Goal: Use online tool/utility: Use online tool/utility

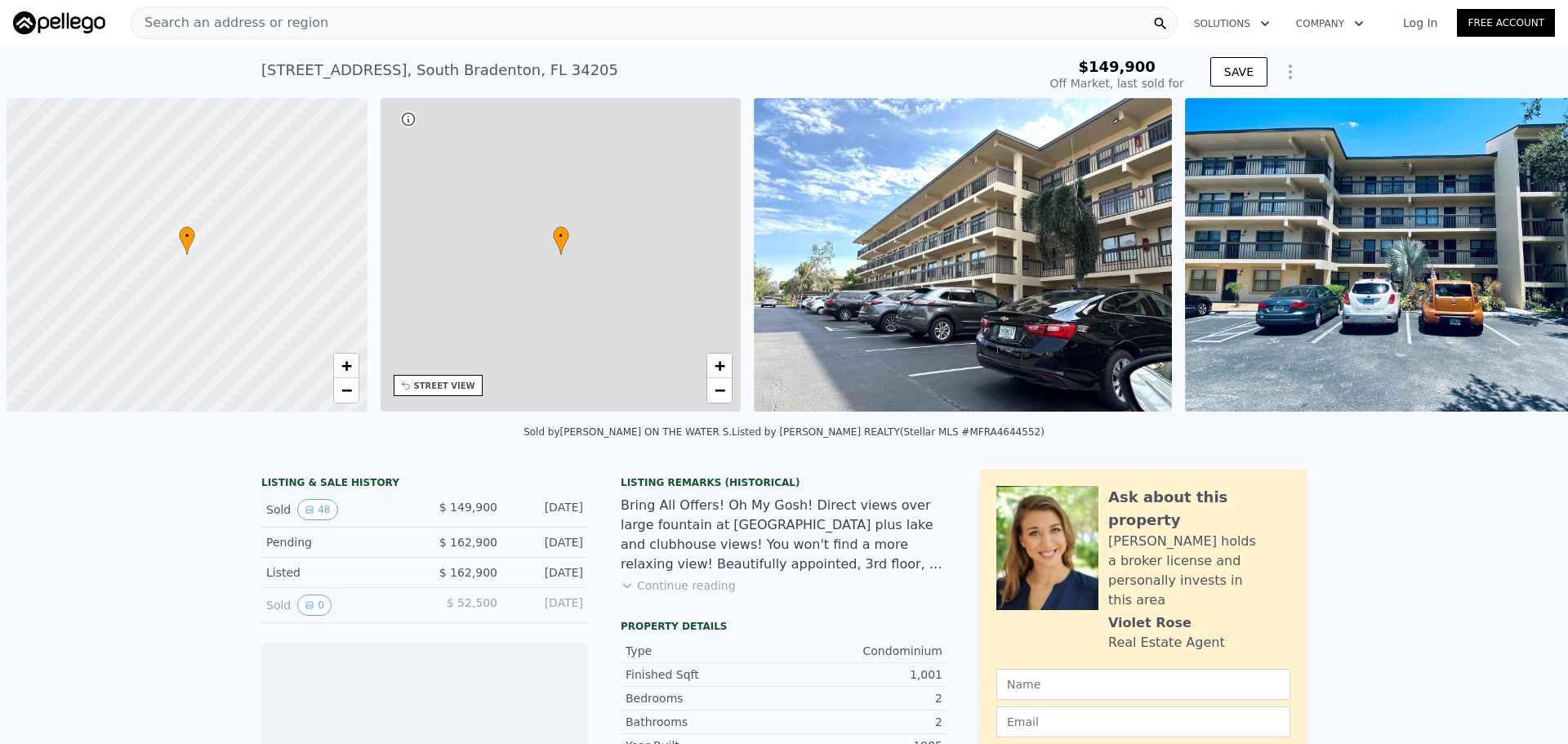
scroll to position [0, 7]
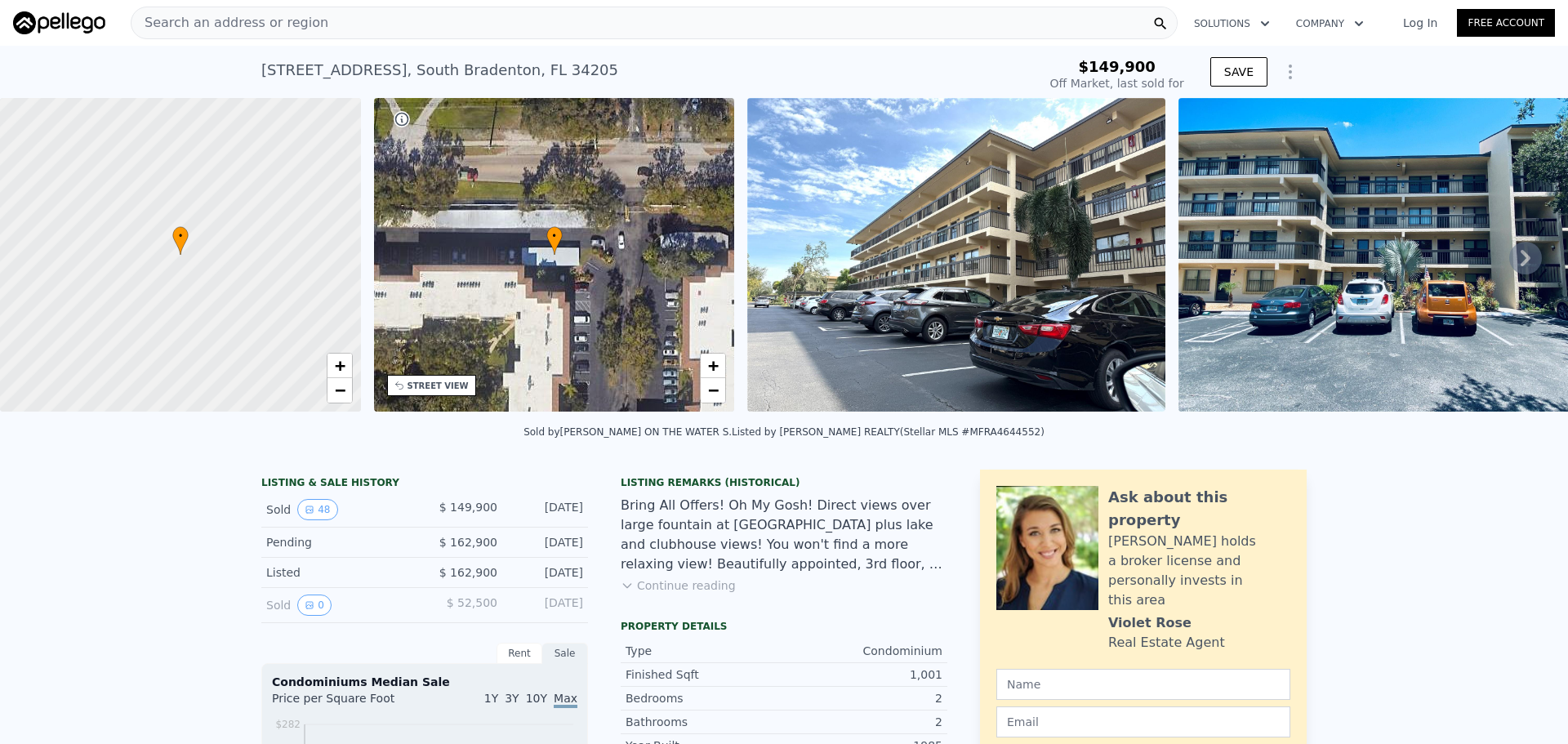
type input "-$ 159,856"
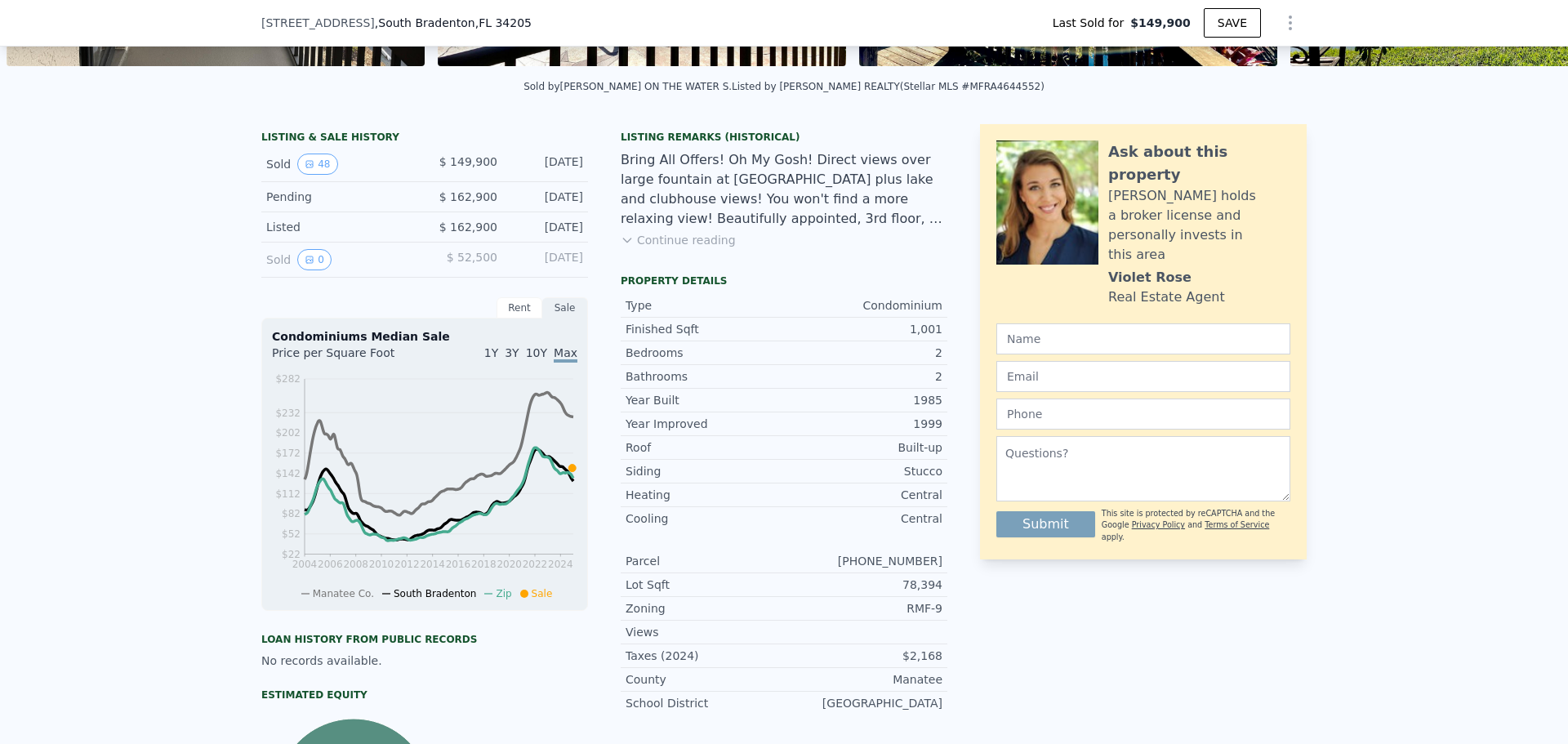
scroll to position [402, 0]
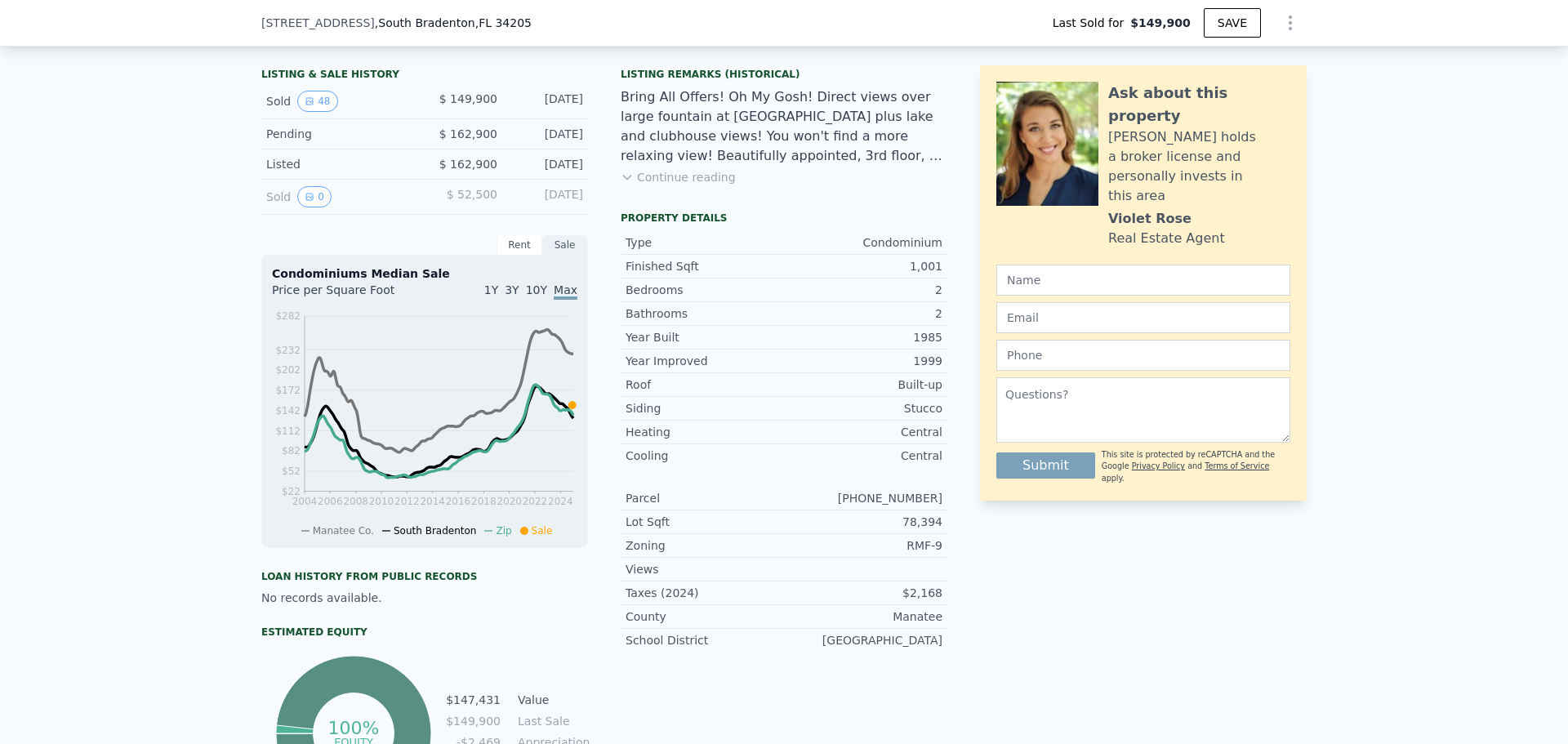
click at [683, 186] on button "Continue reading" at bounding box center [678, 176] width 115 height 16
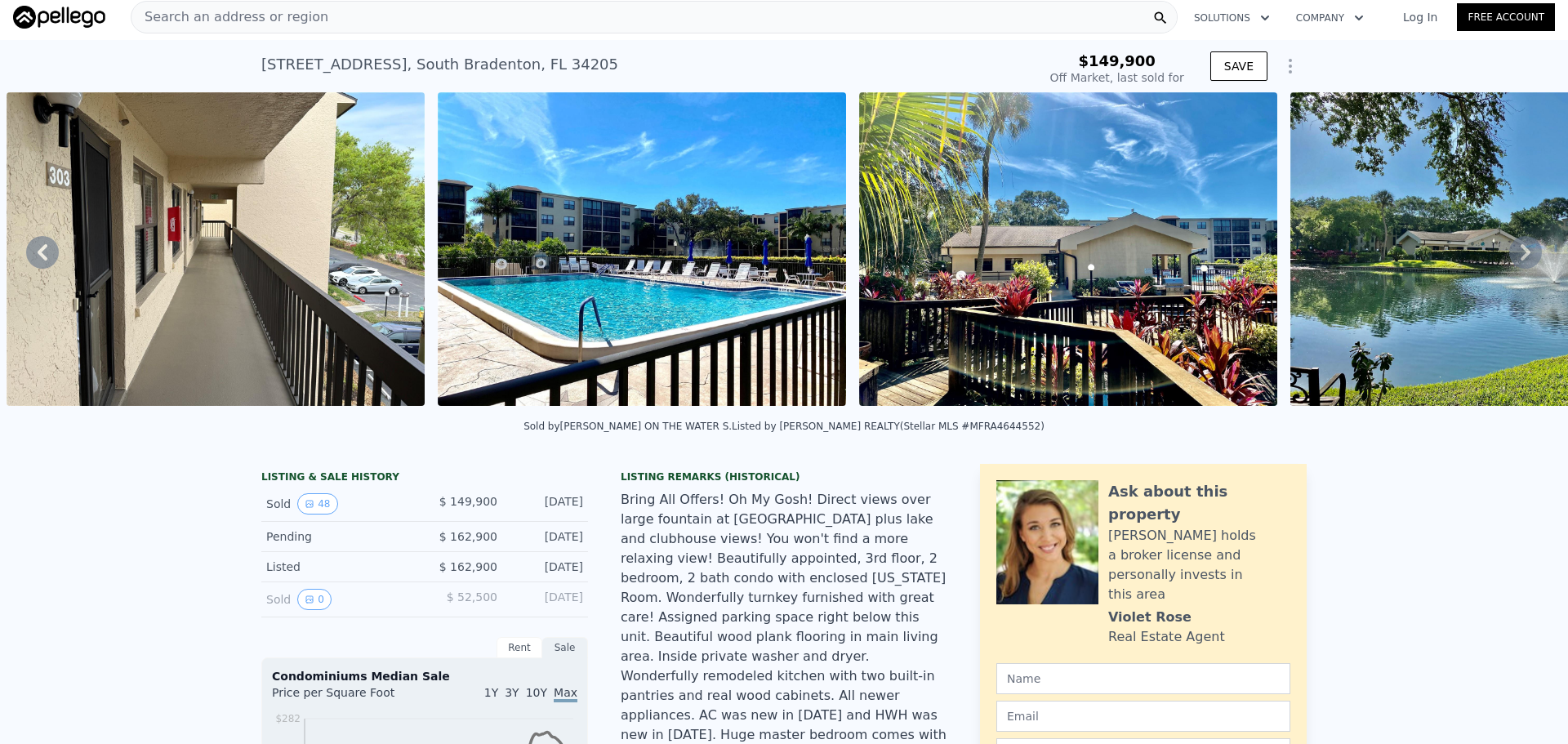
scroll to position [0, 0]
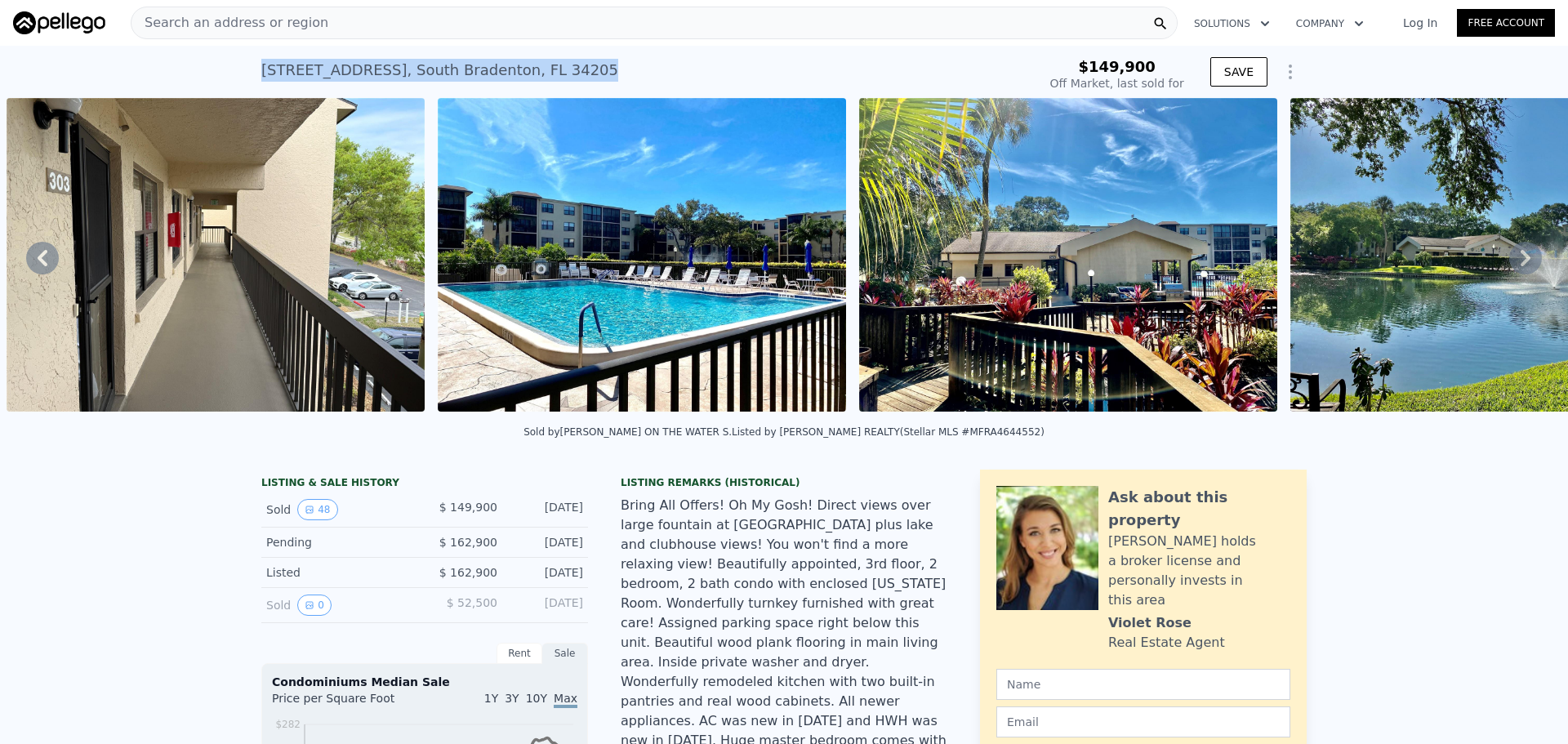
drag, startPoint x: 256, startPoint y: 70, endPoint x: 626, endPoint y: 71, distance: 370.0
click at [626, 71] on div "[STREET_ADDRESS] Sold [DATE] for $149,900" at bounding box center [646, 74] width 770 height 45
copy div "[STREET_ADDRESS]"
type input "$ 147,000"
type input "-$ 21,921"
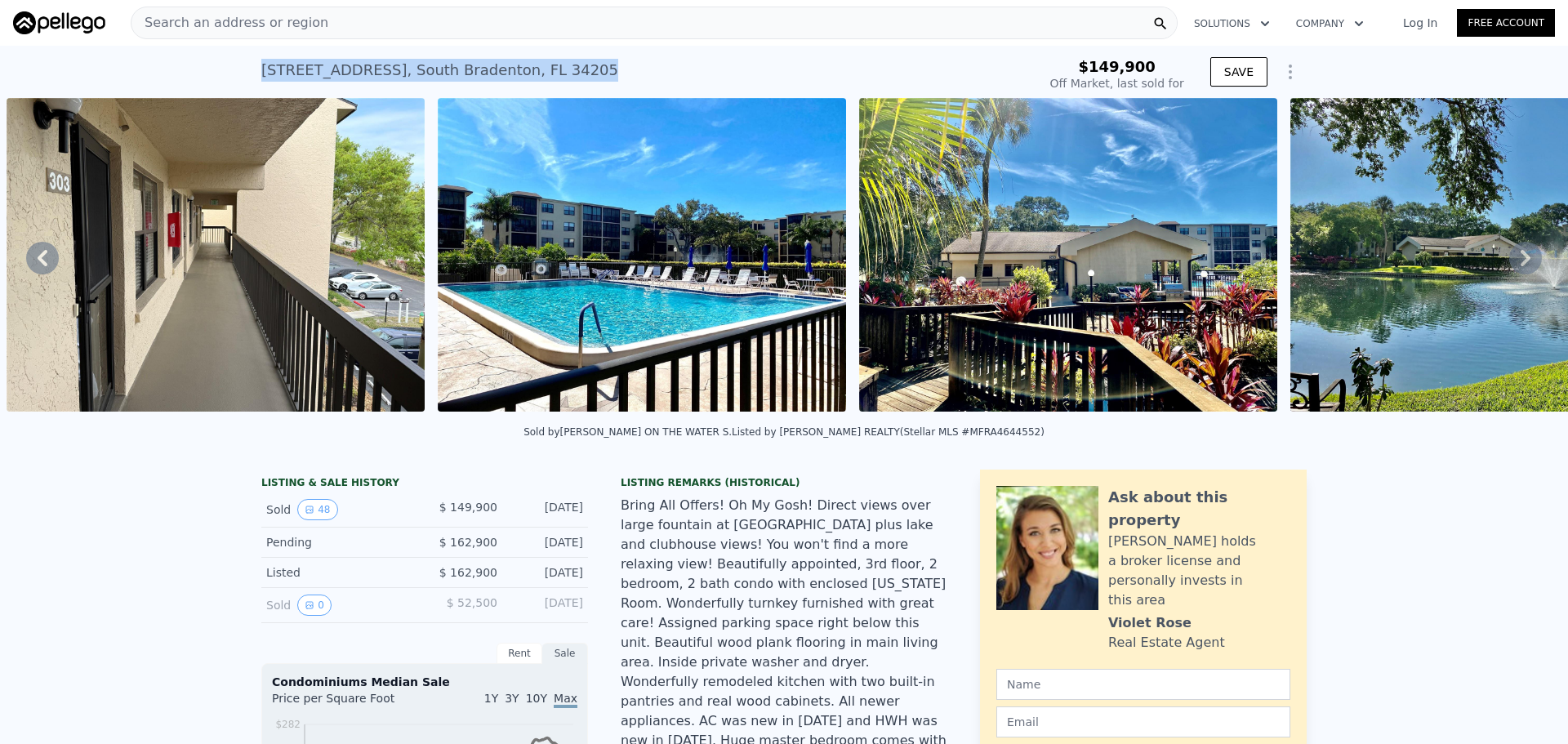
click at [264, 76] on div "[STREET_ADDRESS]" at bounding box center [439, 70] width 357 height 23
drag, startPoint x: 256, startPoint y: 74, endPoint x: 715, endPoint y: 66, distance: 459.1
click at [715, 66] on div "[STREET_ADDRESS] Sold [DATE] for $149,900" at bounding box center [646, 74] width 770 height 45
copy div "[STREET_ADDRESS]"
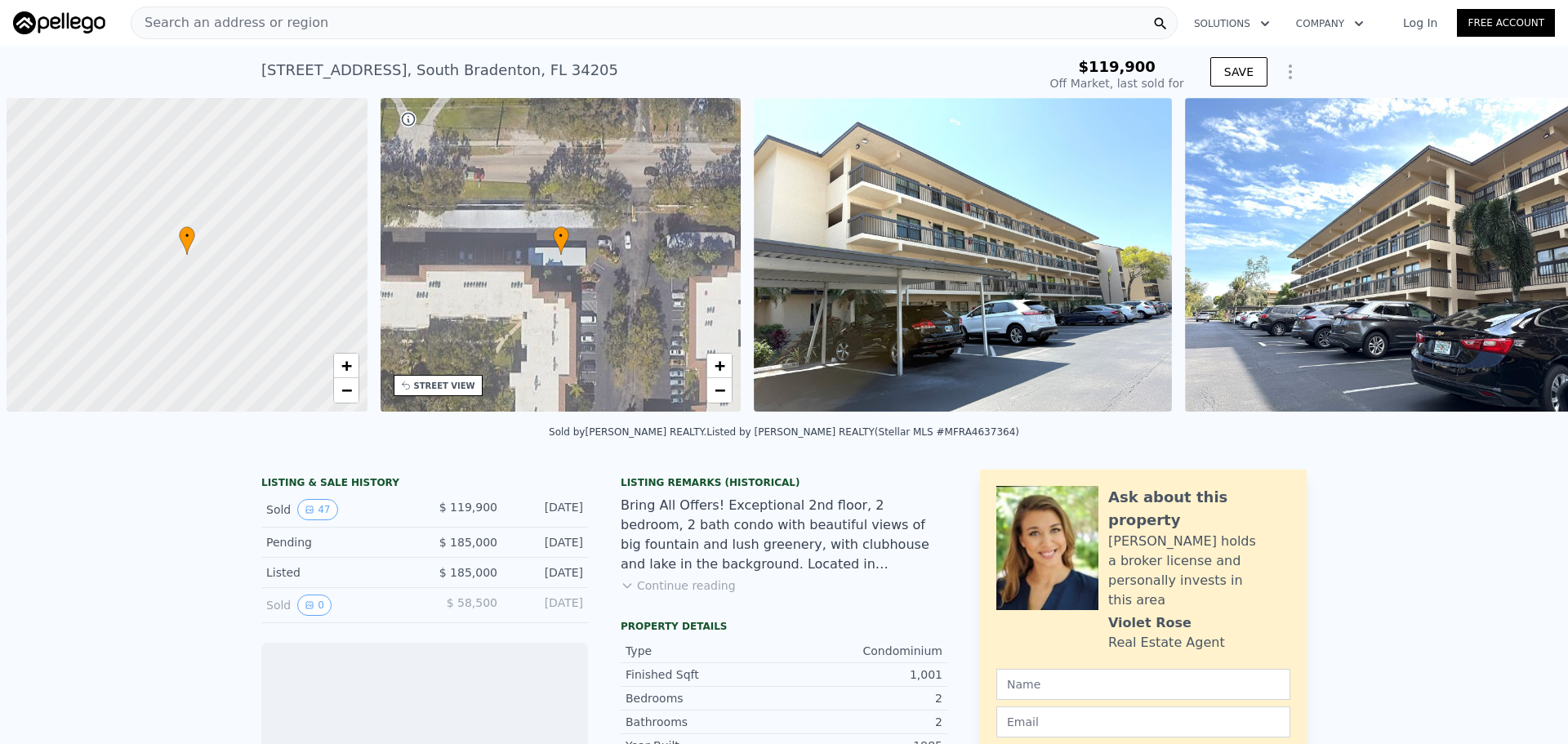
scroll to position [0, 7]
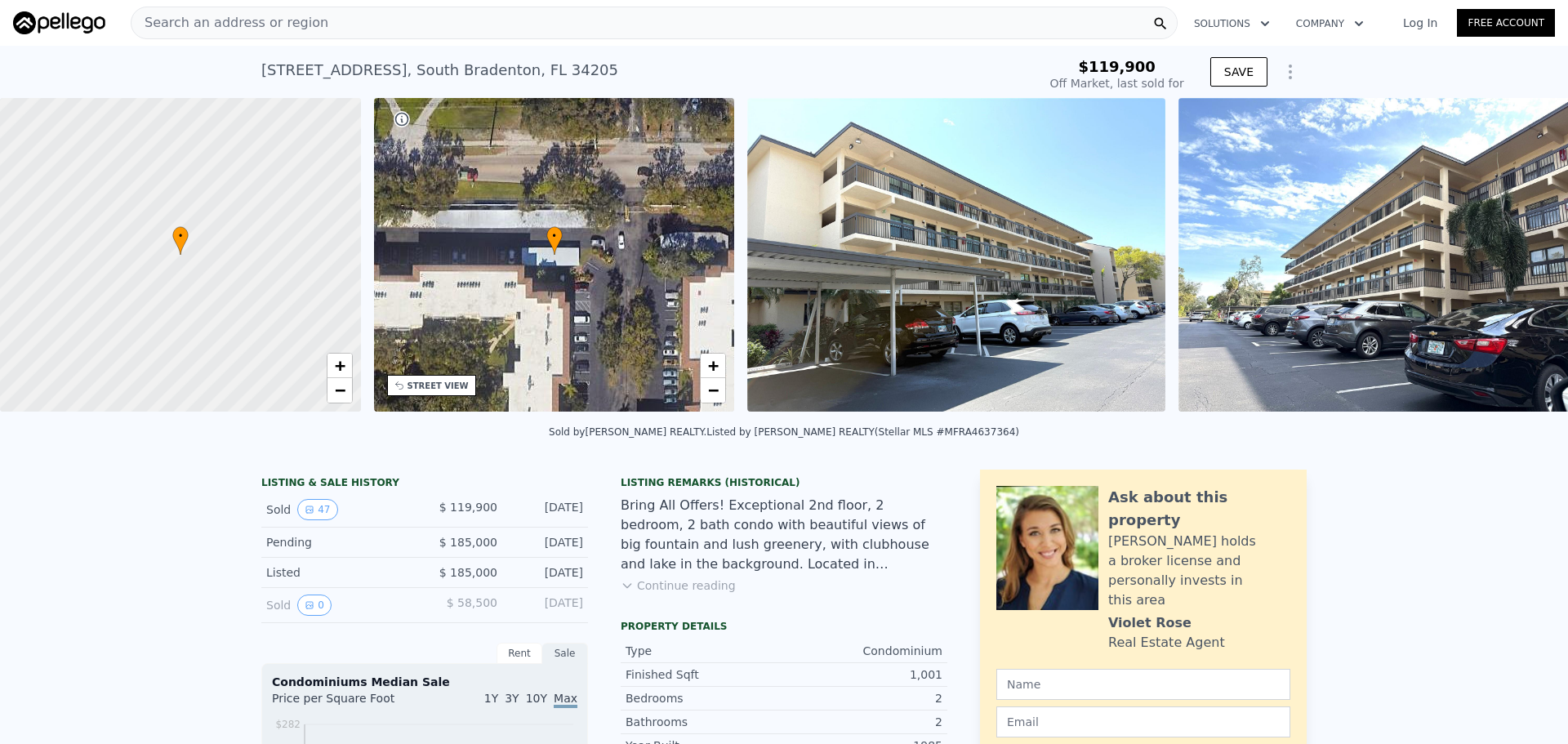
type input "-$ 127,813"
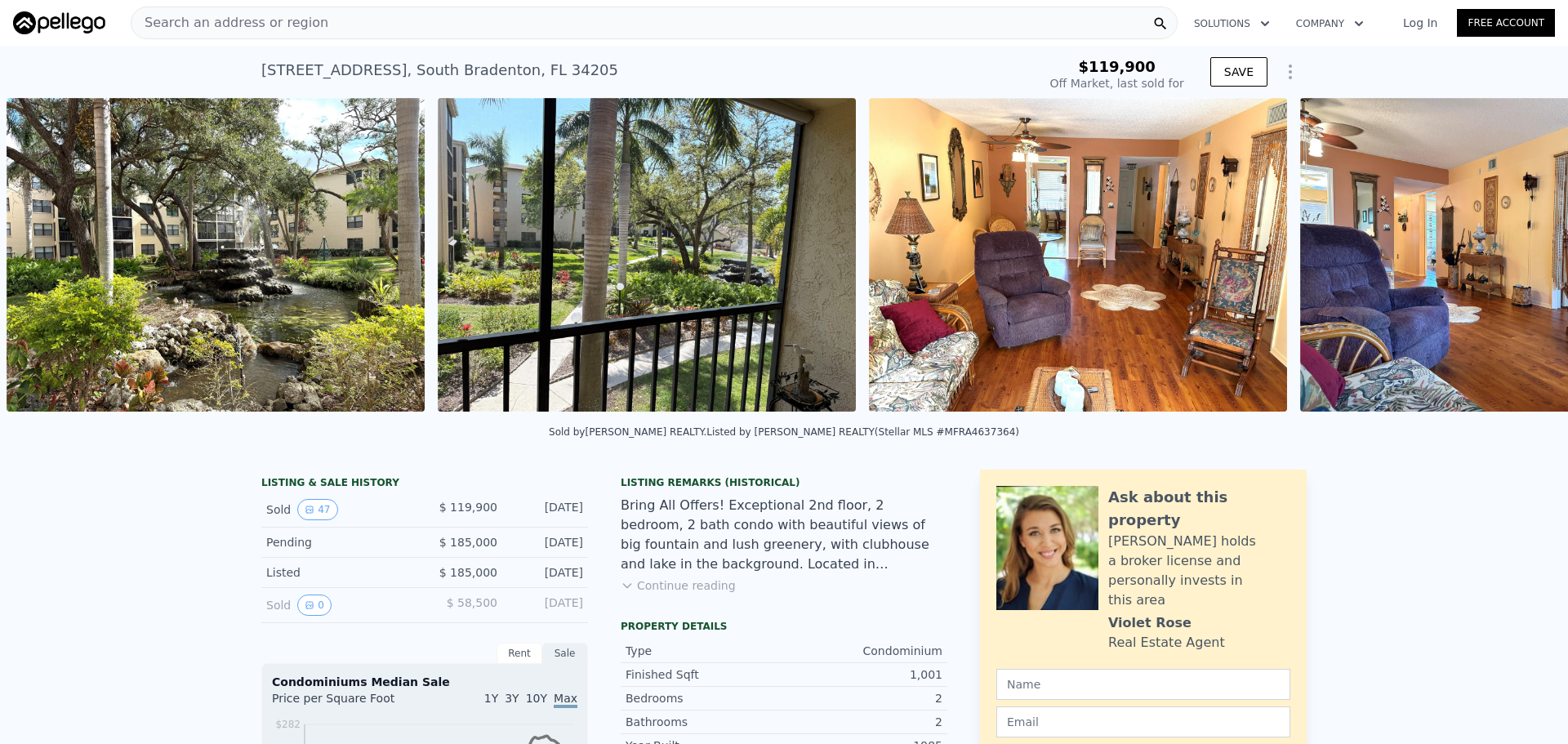
scroll to position [0, 2472]
